Goal: Navigation & Orientation: Find specific page/section

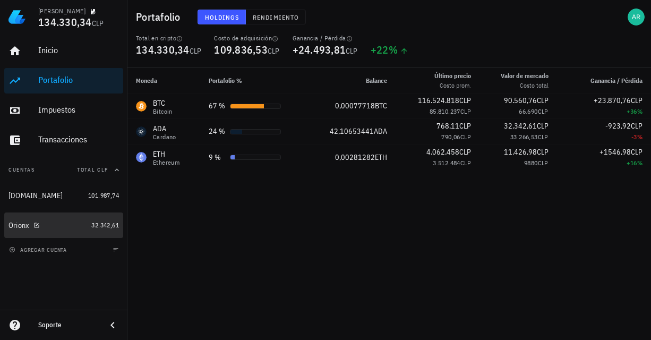
click at [31, 220] on div "Orionx" at bounding box center [47, 225] width 79 height 23
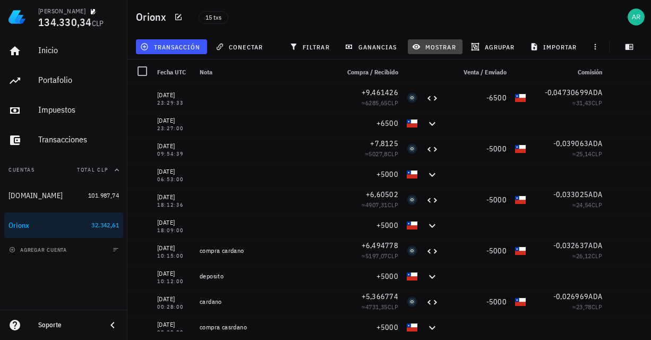
click at [427, 50] on span "mostrar" at bounding box center [435, 46] width 42 height 8
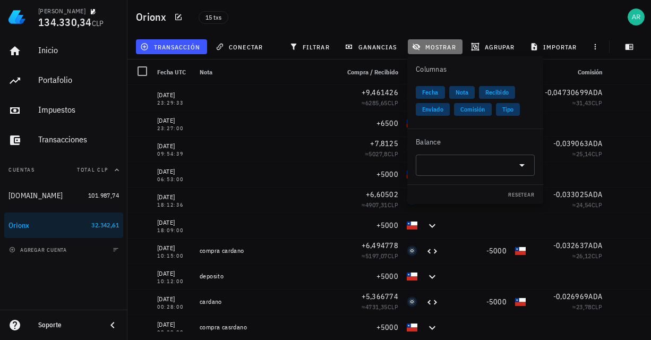
click at [427, 50] on span "mostrar" at bounding box center [435, 46] width 42 height 8
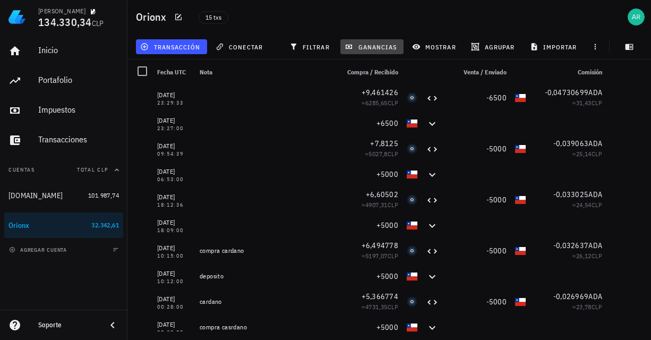
click at [382, 48] on span "ganancias" at bounding box center [372, 46] width 50 height 8
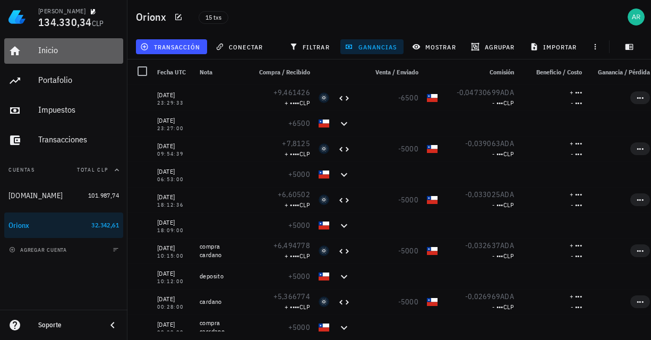
click at [53, 53] on div "Inicio" at bounding box center [78, 50] width 81 height 10
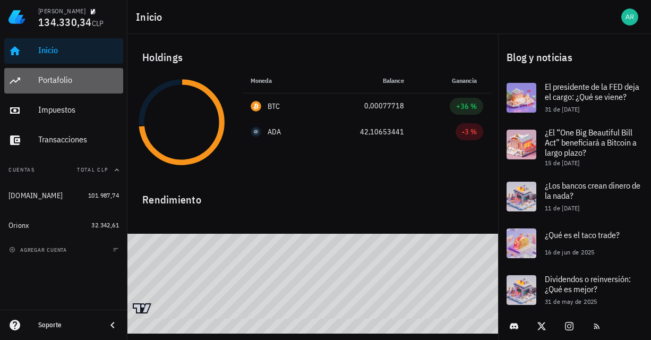
click at [53, 85] on div "Portafolio" at bounding box center [78, 80] width 81 height 24
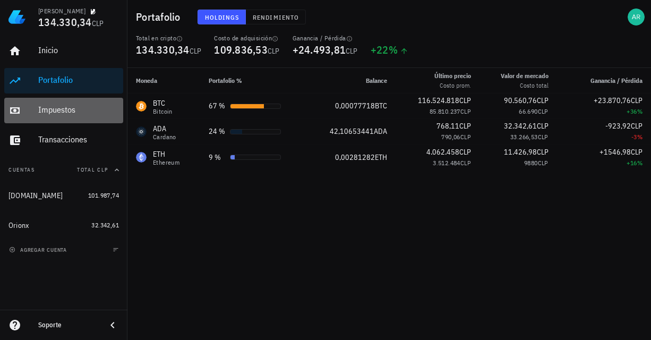
click at [58, 112] on div "Impuestos" at bounding box center [78, 110] width 81 height 10
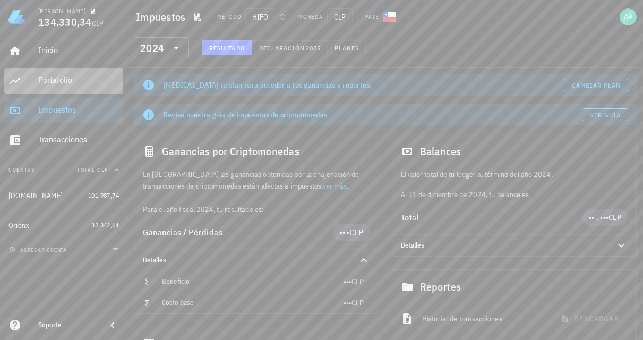
click at [44, 83] on div "Portafolio" at bounding box center [78, 80] width 81 height 10
